Goal: Navigation & Orientation: Find specific page/section

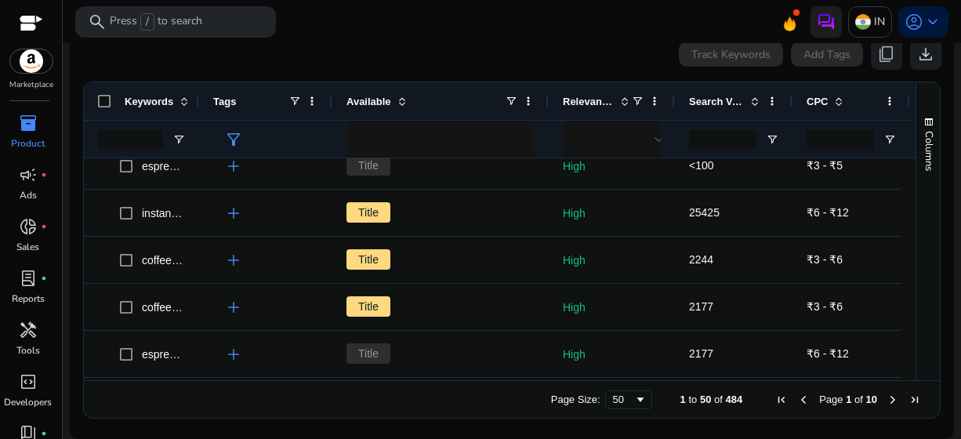
scroll to position [1333, 0]
click at [24, 188] on p "Ads" at bounding box center [28, 195] width 17 height 14
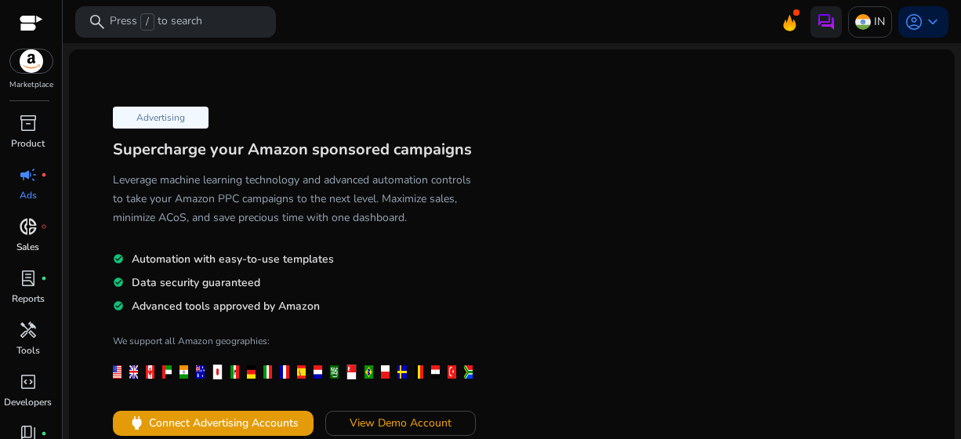
click at [23, 226] on span "donut_small" at bounding box center [28, 226] width 19 height 19
click at [24, 281] on span "lab_profile" at bounding box center [28, 278] width 19 height 19
click at [36, 233] on span "donut_small" at bounding box center [28, 226] width 19 height 19
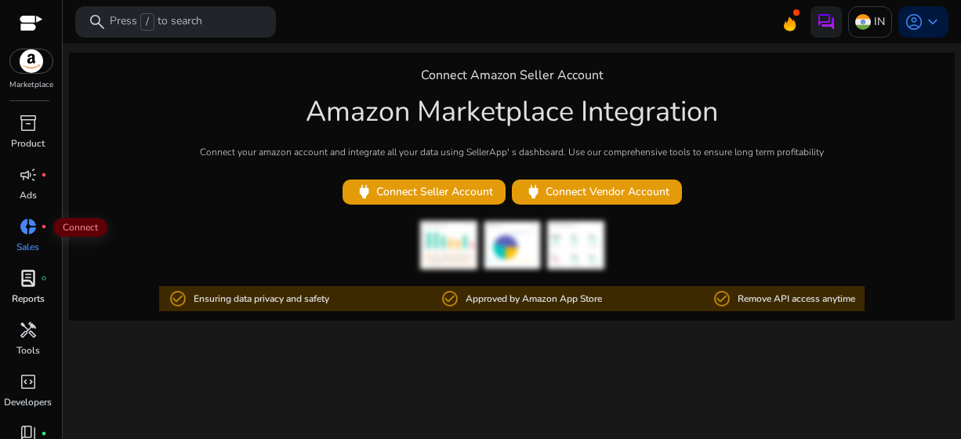
click at [27, 269] on span "lab_profile" at bounding box center [28, 278] width 19 height 19
